Goal: Find specific page/section: Find specific page/section

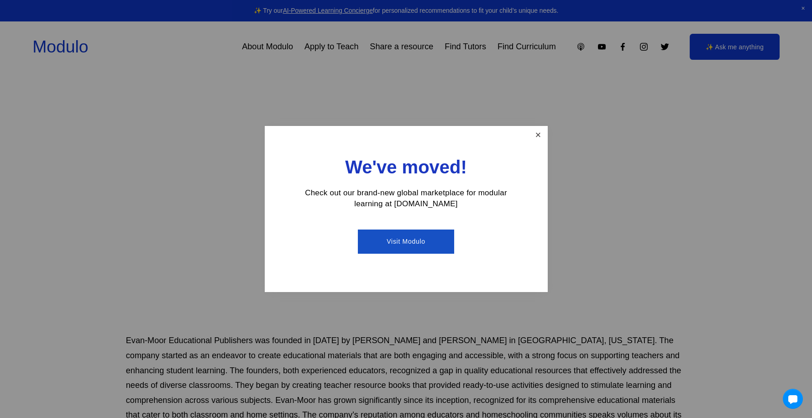
click at [538, 136] on link "Close" at bounding box center [538, 135] width 16 height 16
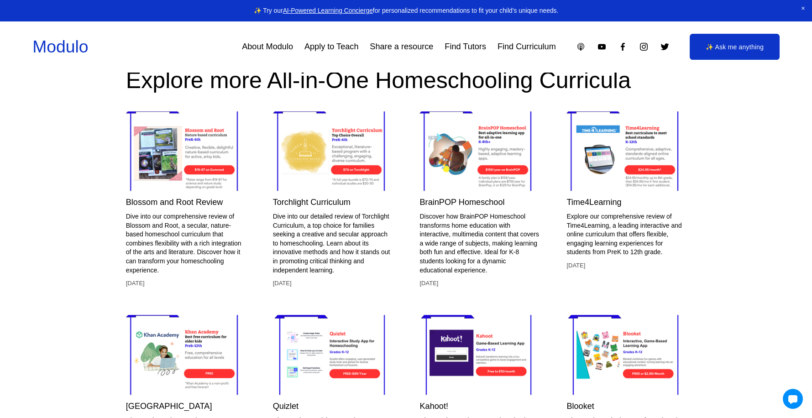
scroll to position [2099, 0]
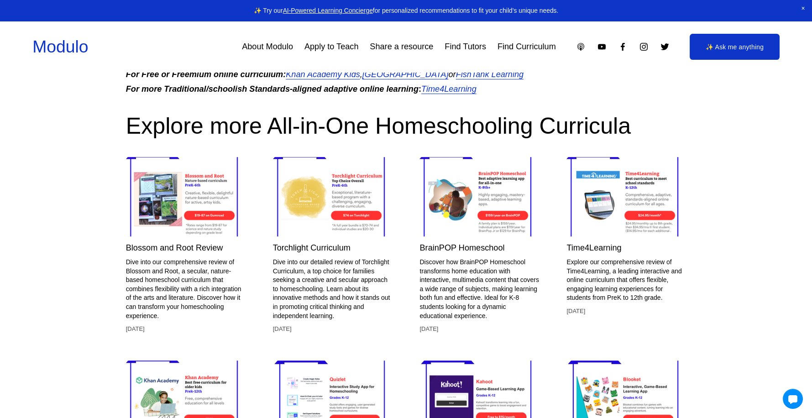
click at [541, 47] on link "Find Curriculum" at bounding box center [526, 46] width 58 height 16
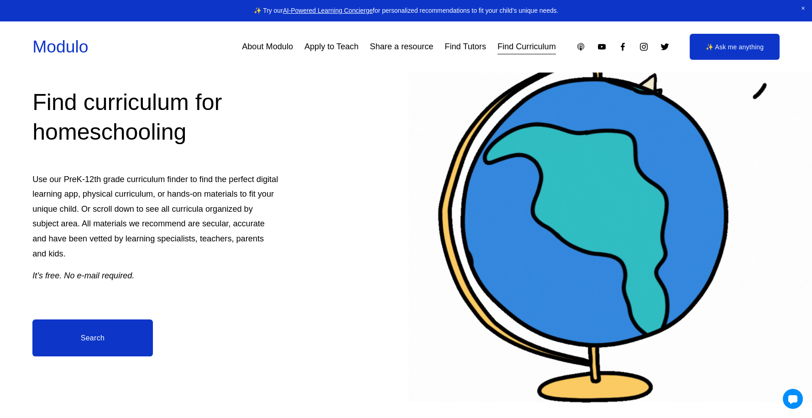
scroll to position [137, 0]
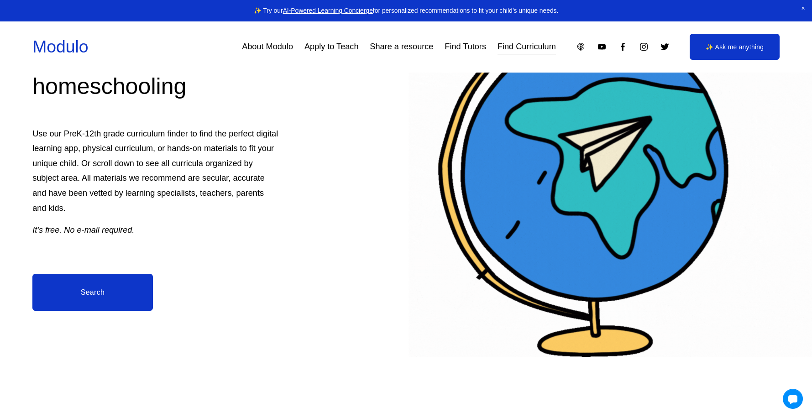
click at [129, 287] on link "Search" at bounding box center [92, 292] width 120 height 37
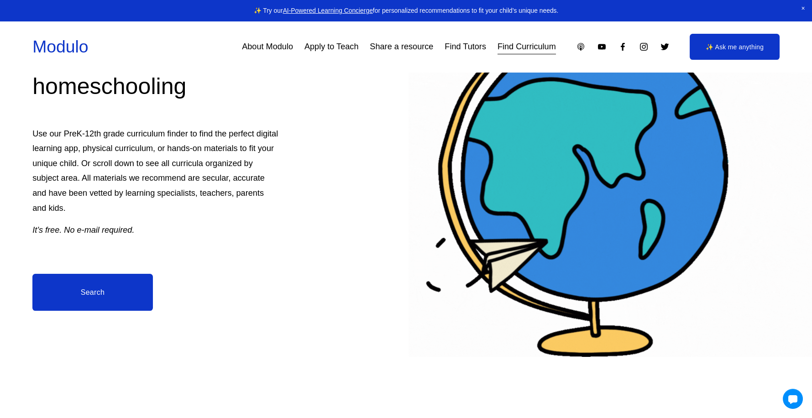
click at [68, 282] on link "Search" at bounding box center [92, 292] width 120 height 37
